Goal: Information Seeking & Learning: Learn about a topic

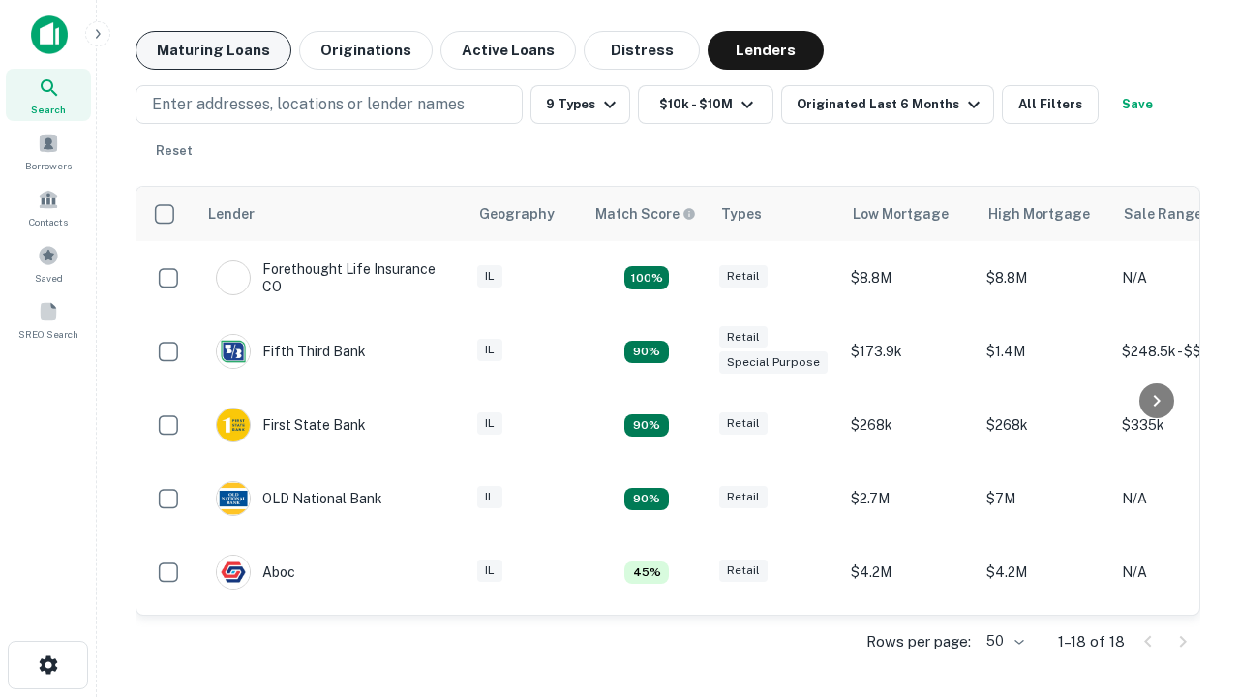
click at [213, 50] on button "Maturing Loans" at bounding box center [214, 50] width 156 height 39
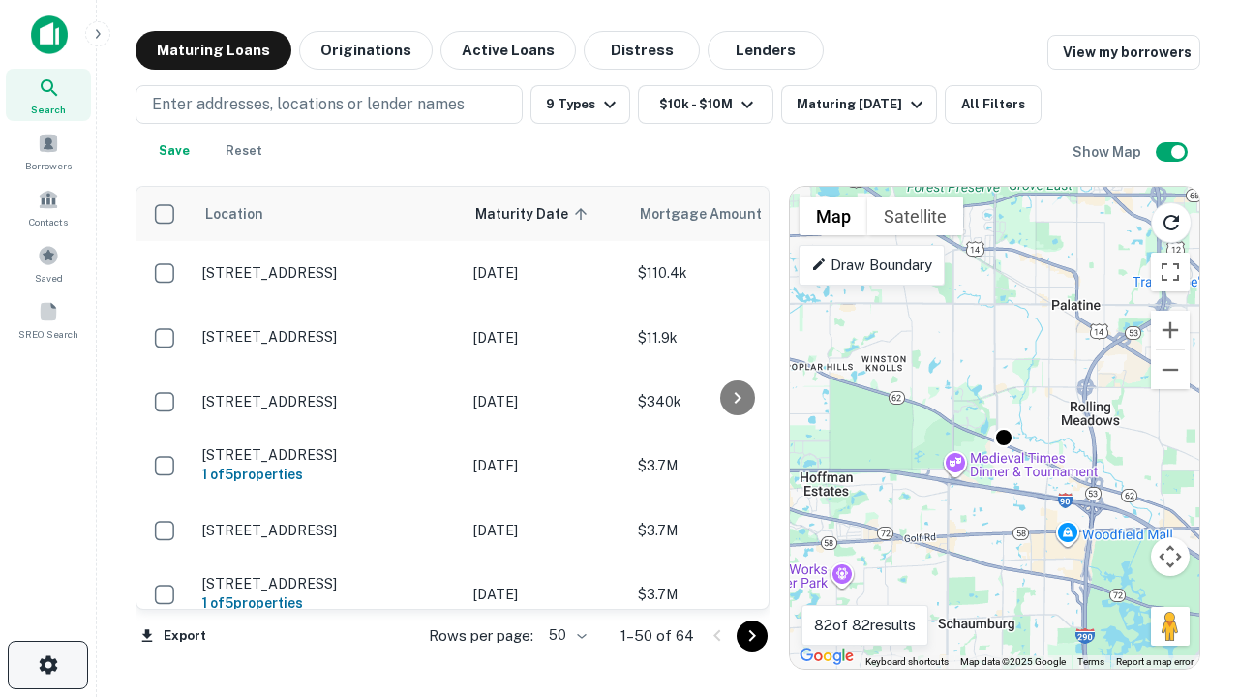
click at [47, 665] on icon "button" at bounding box center [48, 664] width 23 height 23
